Goal: Transaction & Acquisition: Purchase product/service

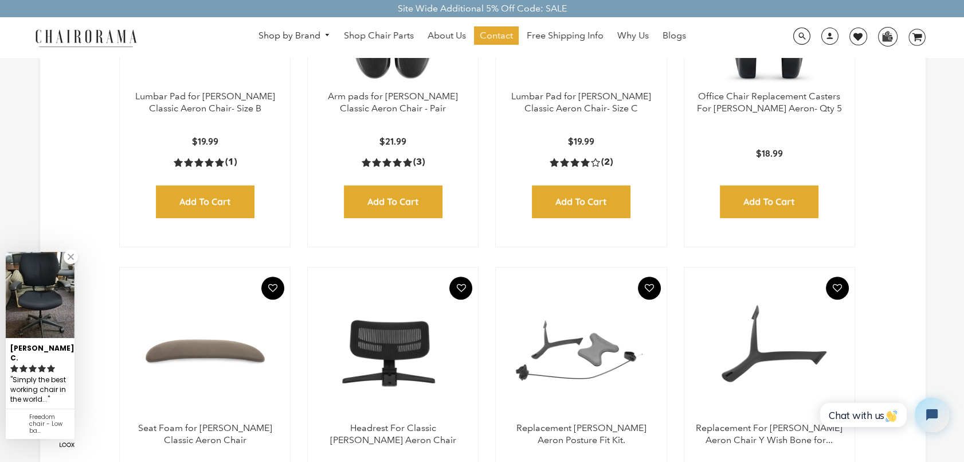
scroll to position [573, 0]
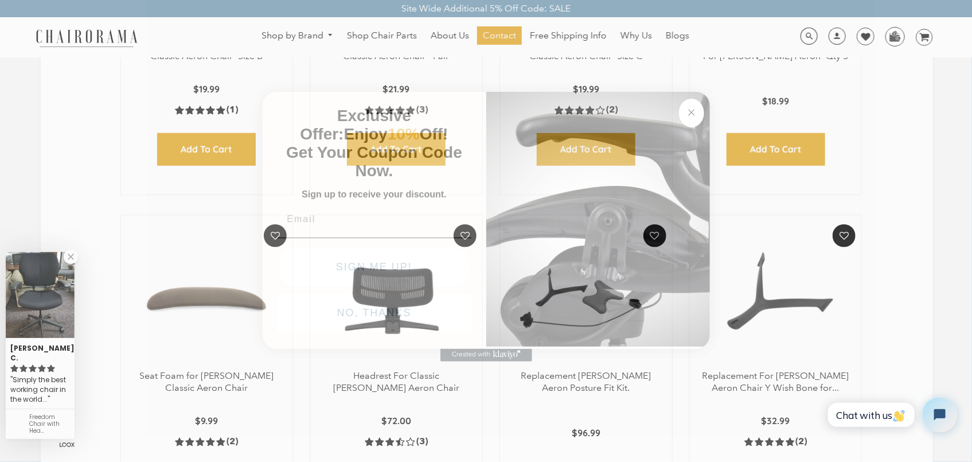
click at [691, 108] on circle "Close dialog" at bounding box center [691, 111] width 13 height 13
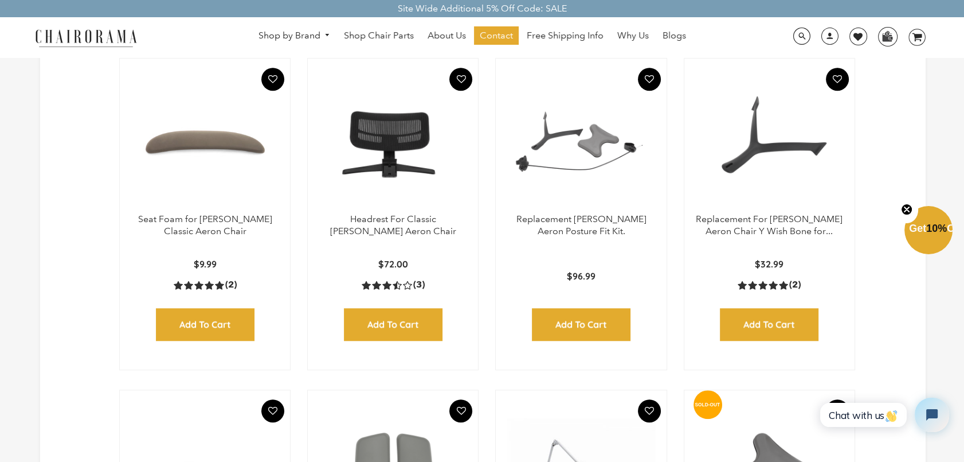
scroll to position [729, 0]
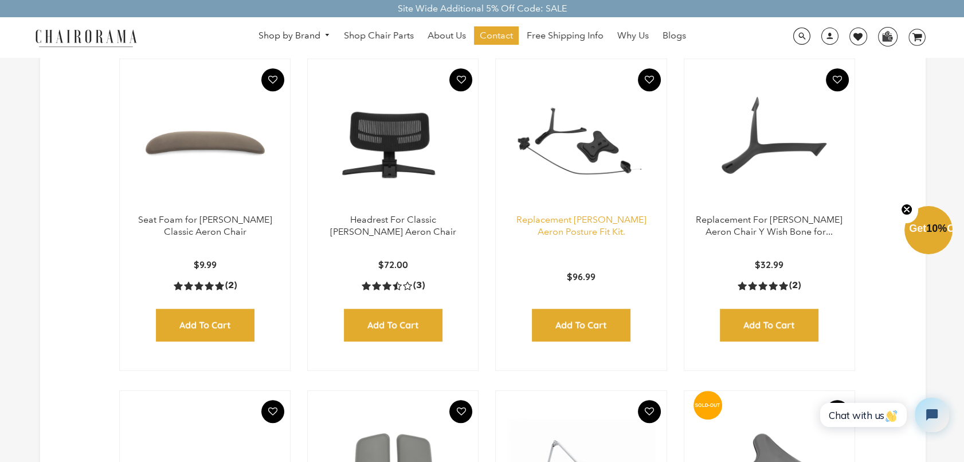
click at [575, 229] on link "Replacement [PERSON_NAME] Aeron Posture Fit Kit." at bounding box center [582, 225] width 130 height 23
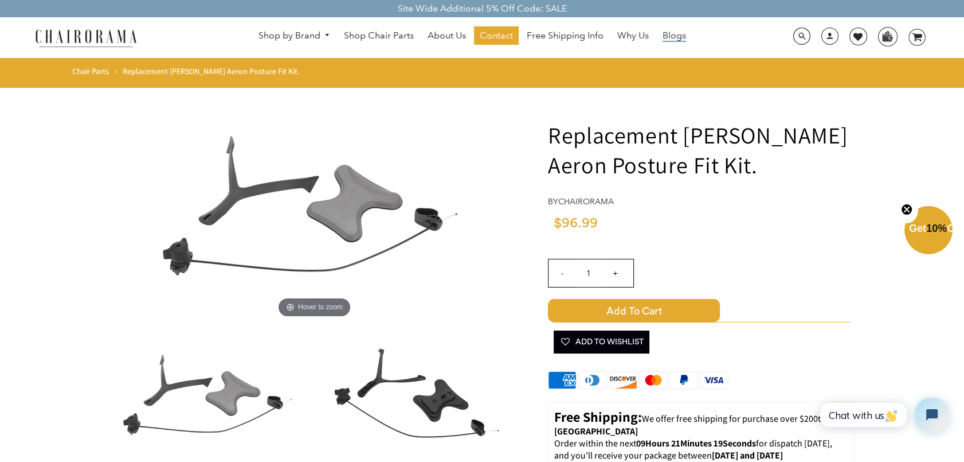
click at [674, 34] on span "Blogs" at bounding box center [675, 36] width 24 height 12
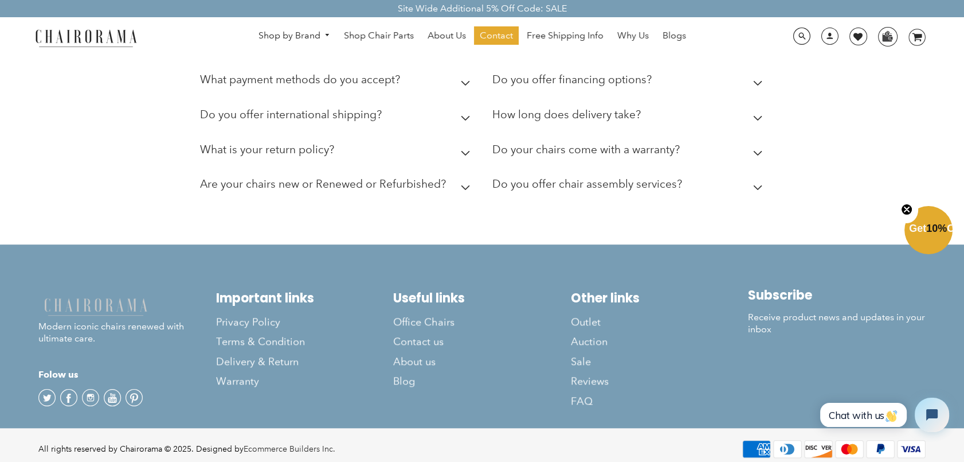
scroll to position [1080, 0]
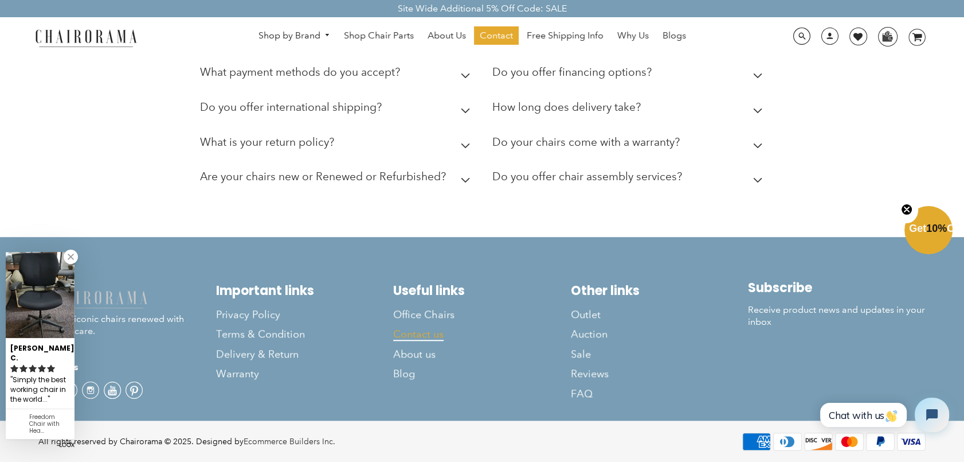
click at [418, 337] on span "Contact us" at bounding box center [418, 333] width 50 height 13
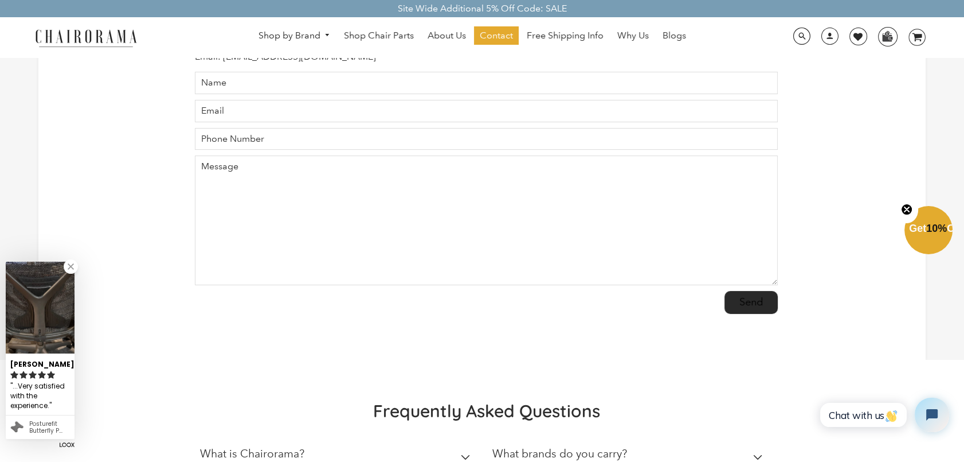
scroll to position [208, 0]
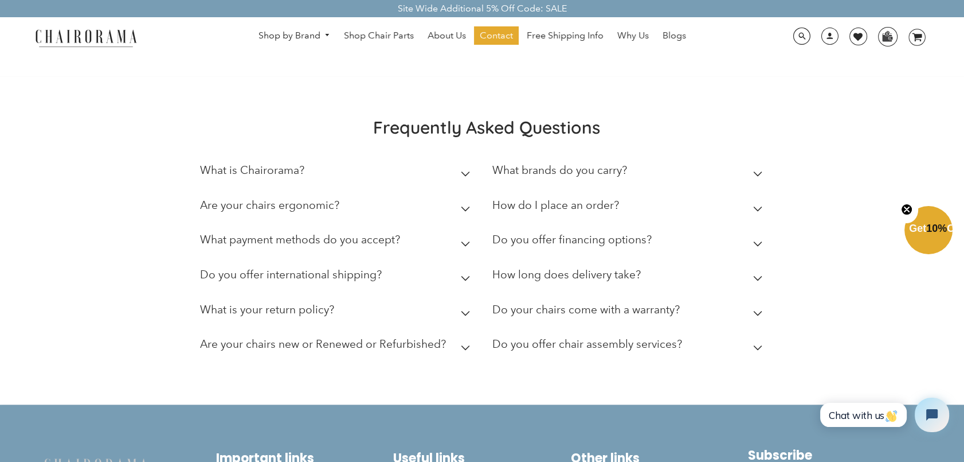
scroll to position [1668, 0]
